Goal: Task Accomplishment & Management: Use online tool/utility

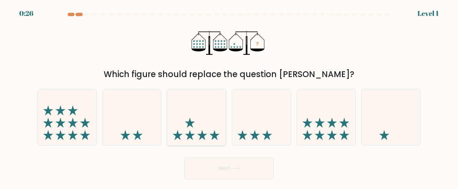
click at [202, 109] on icon at bounding box center [196, 117] width 59 height 48
click at [229, 96] on input "c." at bounding box center [229, 95] width 0 height 2
radio input "true"
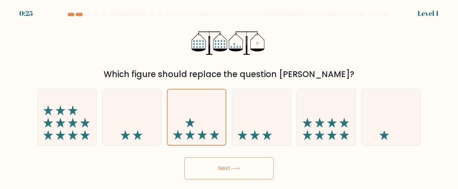
click at [240, 167] on icon at bounding box center [235, 168] width 9 height 4
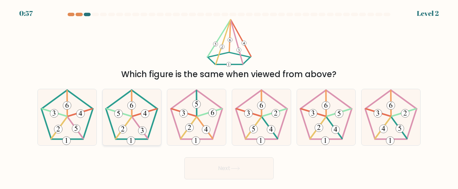
click at [145, 125] on icon at bounding box center [132, 117] width 56 height 56
click at [229, 96] on input "b." at bounding box center [229, 95] width 0 height 2
radio input "true"
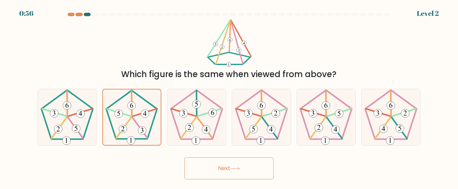
click at [212, 165] on button "Next" at bounding box center [229, 168] width 89 height 22
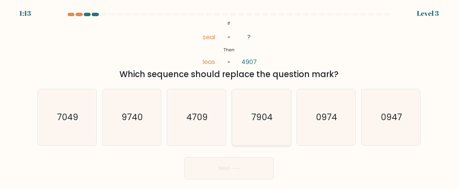
click at [280, 112] on icon "7904" at bounding box center [262, 117] width 56 height 56
click at [230, 96] on input "d. 7904" at bounding box center [229, 95] width 0 height 2
radio input "true"
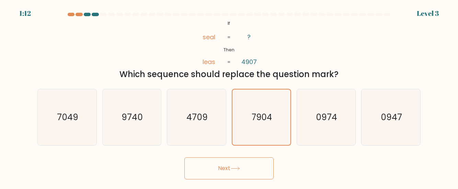
click at [261, 164] on button "Next" at bounding box center [229, 168] width 89 height 22
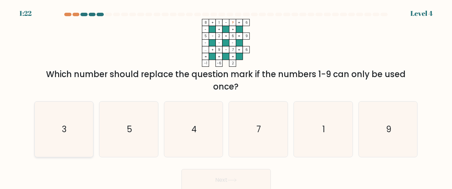
click at [78, 127] on icon "3" at bounding box center [63, 128] width 55 height 55
click at [226, 96] on input "a. 3" at bounding box center [226, 95] width 0 height 2
radio input "true"
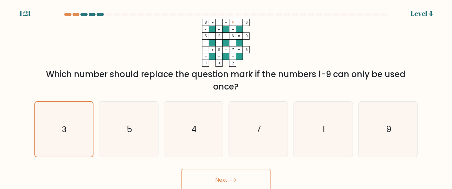
click at [236, 181] on icon at bounding box center [231, 180] width 9 height 4
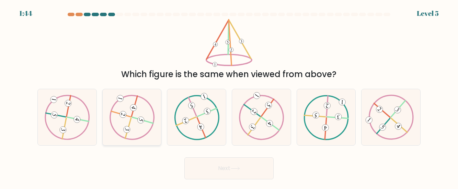
click at [144, 129] on icon at bounding box center [131, 116] width 45 height 45
click at [229, 96] on input "b." at bounding box center [229, 95] width 0 height 2
radio input "true"
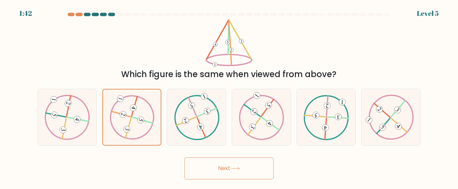
click at [223, 171] on button "Next" at bounding box center [229, 168] width 89 height 22
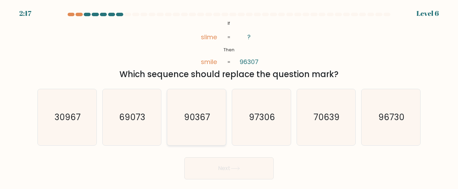
click at [206, 125] on icon "90367" at bounding box center [197, 117] width 56 height 56
click at [229, 96] on input "c. 90367" at bounding box center [229, 95] width 0 height 2
radio input "true"
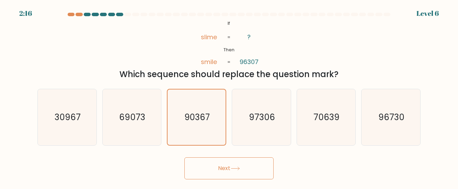
click at [227, 164] on button "Next" at bounding box center [229, 168] width 89 height 22
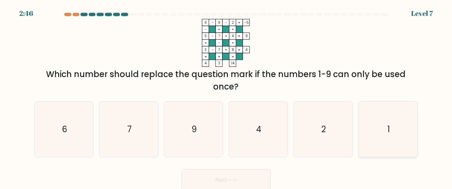
click at [390, 133] on icon "1" at bounding box center [387, 128] width 55 height 55
click at [226, 96] on input "f. 1" at bounding box center [226, 95] width 0 height 2
radio input "true"
click at [243, 178] on button "Next" at bounding box center [225, 180] width 89 height 22
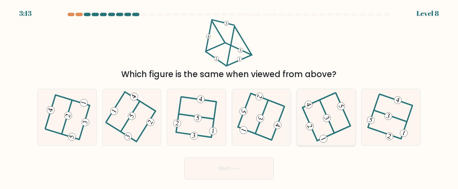
click at [341, 134] on icon at bounding box center [326, 116] width 45 height 45
click at [230, 96] on input "e." at bounding box center [229, 95] width 0 height 2
radio input "true"
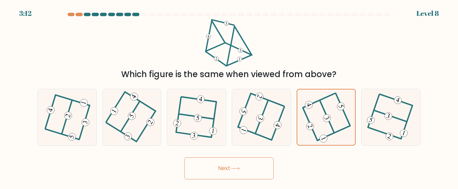
click at [248, 176] on button "Next" at bounding box center [229, 168] width 89 height 22
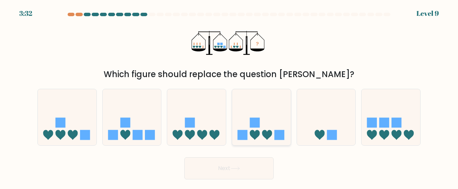
click at [258, 129] on icon at bounding box center [261, 117] width 59 height 48
click at [230, 96] on input "d." at bounding box center [229, 95] width 0 height 2
radio input "true"
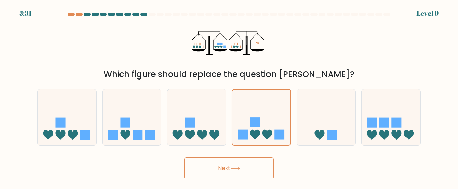
click at [258, 168] on button "Next" at bounding box center [229, 168] width 89 height 22
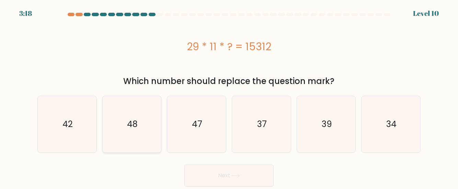
click at [149, 141] on icon "48" at bounding box center [132, 124] width 56 height 56
click at [229, 96] on input "b. 48" at bounding box center [229, 95] width 0 height 2
radio input "true"
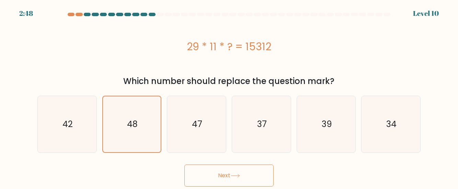
click at [212, 170] on button "Next" at bounding box center [229, 175] width 89 height 22
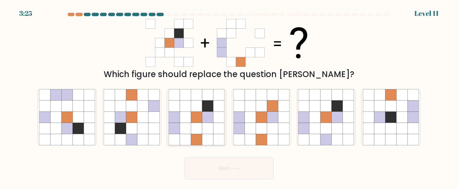
click at [218, 133] on icon at bounding box center [218, 128] width 11 height 11
click at [229, 96] on input "c." at bounding box center [229, 95] width 0 height 2
radio input "true"
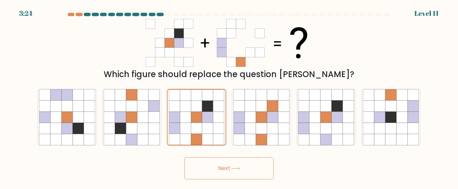
click at [242, 168] on button "Next" at bounding box center [229, 168] width 89 height 22
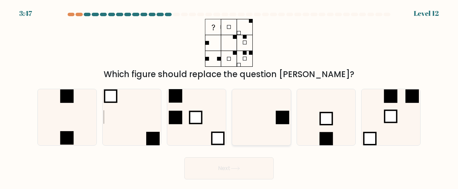
click at [271, 125] on icon at bounding box center [262, 117] width 56 height 56
click at [230, 96] on input "d." at bounding box center [229, 95] width 0 height 2
radio input "true"
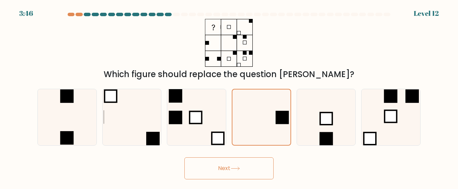
click at [256, 160] on button "Next" at bounding box center [229, 168] width 89 height 22
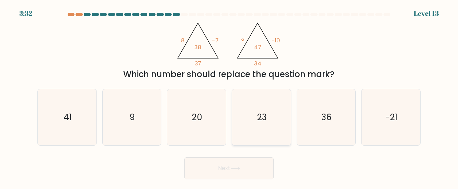
click at [247, 111] on icon "23" at bounding box center [262, 117] width 56 height 56
click at [230, 96] on input "d. 23" at bounding box center [229, 95] width 0 height 2
radio input "true"
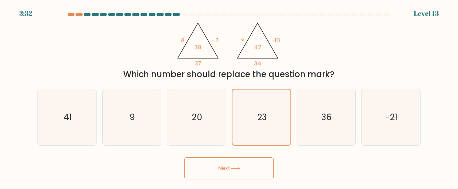
click at [254, 163] on button "Next" at bounding box center [229, 168] width 89 height 22
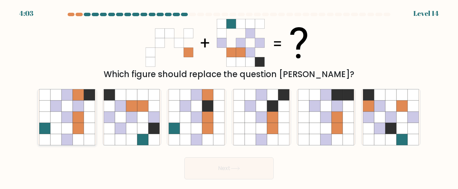
click at [85, 135] on icon at bounding box center [89, 139] width 11 height 11
click at [229, 96] on input "a." at bounding box center [229, 95] width 0 height 2
radio input "true"
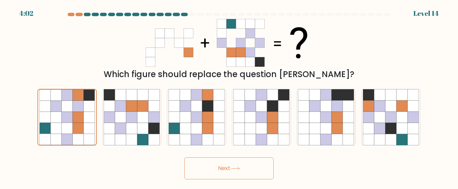
click at [210, 170] on button "Next" at bounding box center [229, 168] width 89 height 22
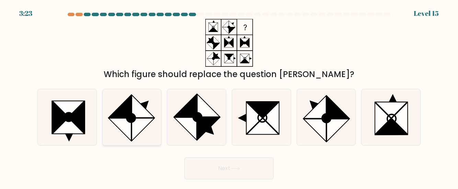
click at [149, 135] on icon at bounding box center [132, 117] width 56 height 56
click at [229, 96] on input "b." at bounding box center [229, 95] width 0 height 2
radio input "true"
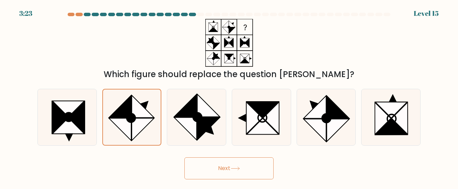
click at [200, 159] on button "Next" at bounding box center [229, 168] width 89 height 22
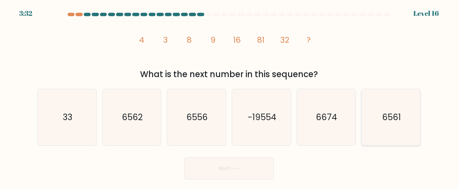
click at [379, 130] on icon "6561" at bounding box center [391, 117] width 56 height 56
click at [230, 96] on input "f. 6561" at bounding box center [229, 95] width 0 height 2
radio input "true"
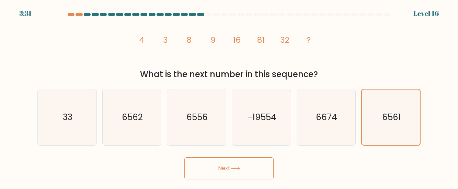
click at [251, 167] on button "Next" at bounding box center [229, 168] width 89 height 22
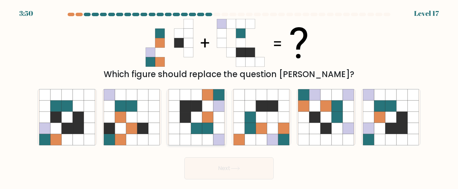
click at [208, 132] on icon at bounding box center [207, 128] width 11 height 11
click at [229, 96] on input "c." at bounding box center [229, 95] width 0 height 2
radio input "true"
click at [225, 162] on button "Next" at bounding box center [229, 168] width 89 height 22
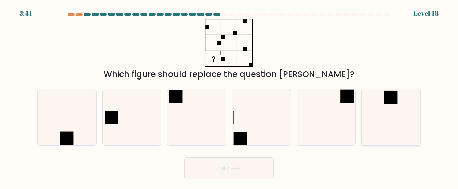
click at [397, 125] on icon at bounding box center [391, 117] width 56 height 56
click at [230, 96] on input "f." at bounding box center [229, 95] width 0 height 2
radio input "true"
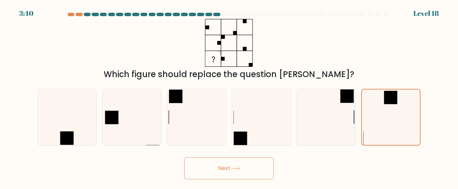
click at [235, 175] on button "Next" at bounding box center [229, 168] width 89 height 22
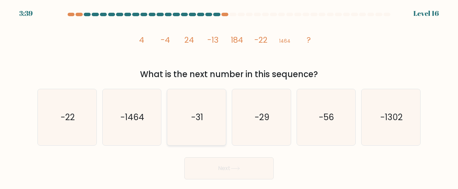
click at [213, 132] on icon "-31" at bounding box center [197, 117] width 56 height 56
click at [229, 96] on input "c. -31" at bounding box center [229, 95] width 0 height 2
radio input "true"
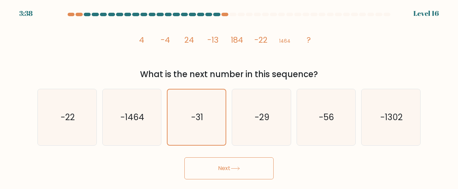
click at [239, 165] on button "Next" at bounding box center [229, 168] width 89 height 22
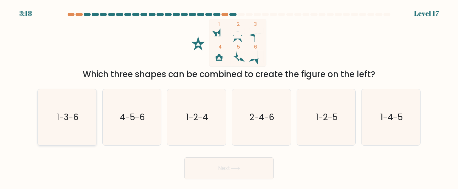
click at [85, 140] on icon "1-3-6" at bounding box center [67, 117] width 56 height 56
click at [229, 96] on input "a. 1-3-6" at bounding box center [229, 95] width 0 height 2
radio input "true"
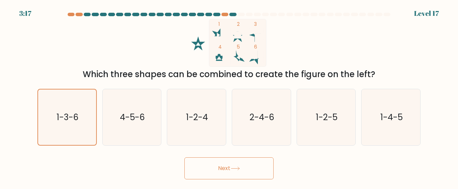
click at [208, 166] on button "Next" at bounding box center [229, 168] width 89 height 22
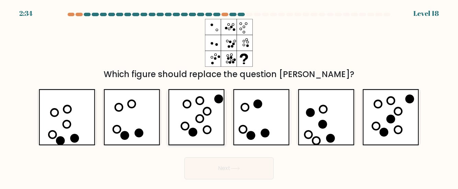
click at [217, 135] on icon at bounding box center [196, 117] width 56 height 56
click at [229, 96] on input "c." at bounding box center [229, 95] width 0 height 2
radio input "true"
click at [234, 174] on button "Next" at bounding box center [229, 168] width 89 height 22
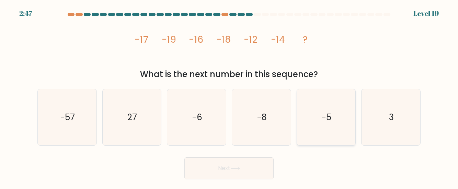
click at [317, 132] on icon "-5" at bounding box center [326, 117] width 56 height 56
click at [230, 96] on input "e. -5" at bounding box center [229, 95] width 0 height 2
radio input "true"
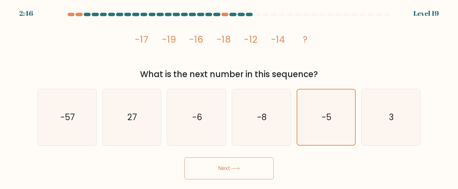
click at [260, 168] on button "Next" at bounding box center [229, 168] width 89 height 22
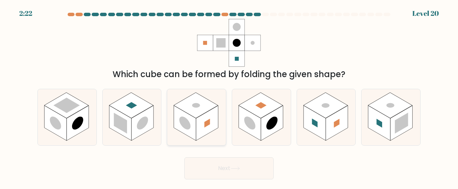
click at [190, 129] on rect at bounding box center [185, 122] width 22 height 35
click at [229, 96] on input "c." at bounding box center [229, 95] width 0 height 2
radio input "true"
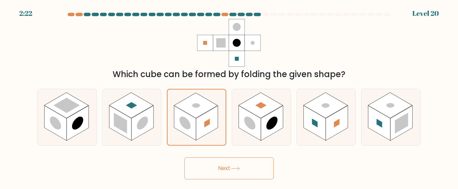
click at [212, 160] on button "Next" at bounding box center [229, 168] width 89 height 22
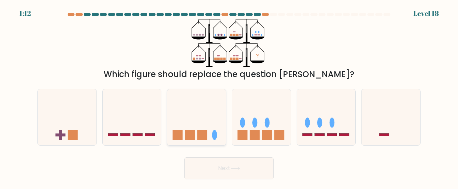
click at [205, 141] on div at bounding box center [196, 117] width 59 height 57
click at [229, 96] on input "c." at bounding box center [229, 95] width 0 height 2
radio input "true"
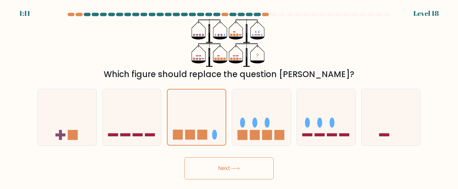
click at [212, 162] on button "Next" at bounding box center [229, 168] width 89 height 22
